Goal: Transaction & Acquisition: Subscribe to service/newsletter

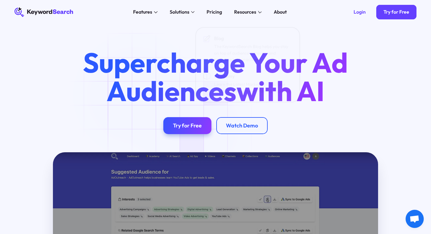
click at [193, 128] on div "Try for Free" at bounding box center [187, 125] width 29 height 7
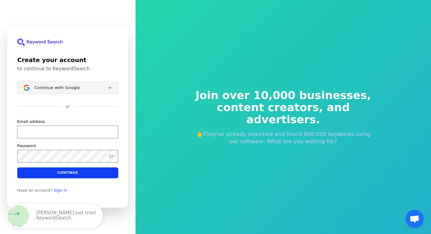
click at [66, 89] on span "Continue with Google" at bounding box center [56, 87] width 45 height 5
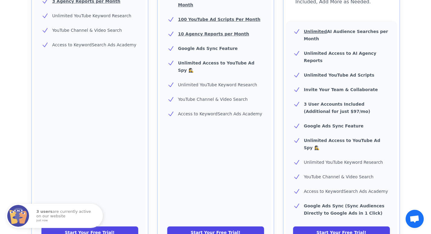
scroll to position [207, 0]
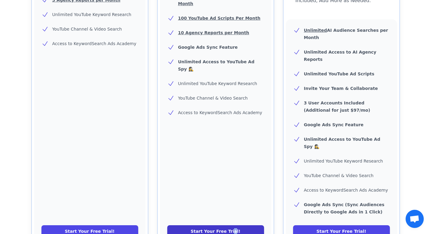
click at [233, 225] on link "Start Your Free Trial!" at bounding box center [215, 231] width 97 height 12
